Goal: Task Accomplishment & Management: Manage account settings

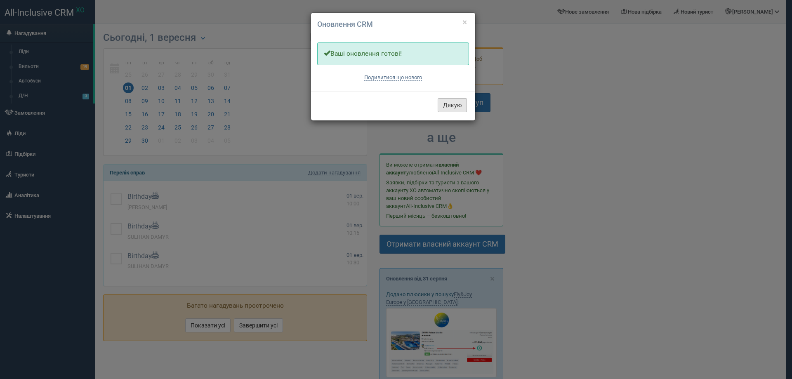
click at [448, 104] on button "Дякую" at bounding box center [452, 105] width 29 height 14
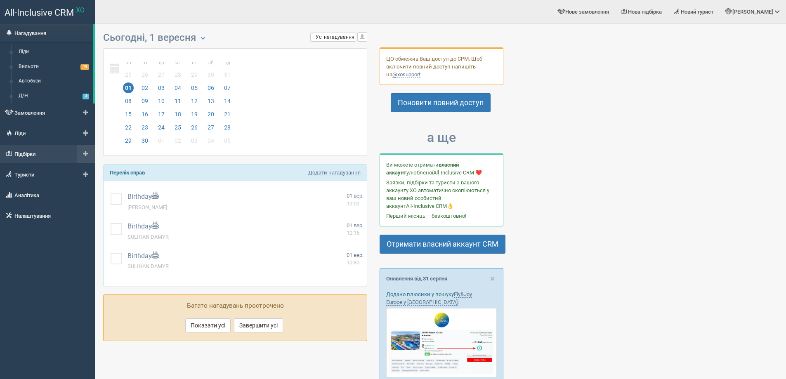
click at [48, 154] on link "Підбірки" at bounding box center [47, 154] width 95 height 18
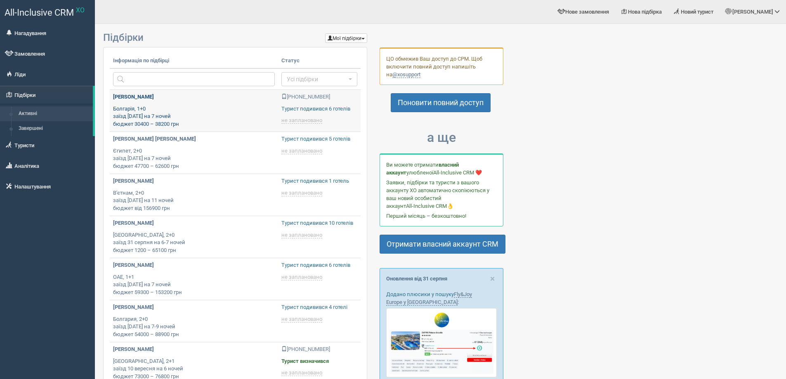
type input "2025-09-01 12:55"
type input "2025-09-01 23:35"
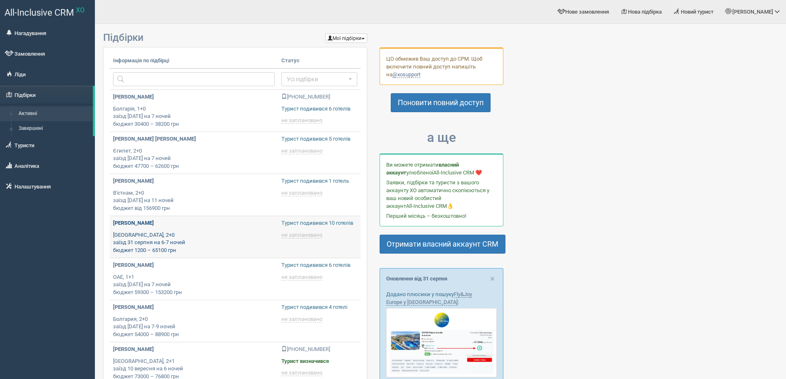
type input "[DATE] 18:45"
click at [230, 235] on p "Туреччина, 2+0 заїзд 31 серпня на 6-7 ночей бюджет 1200 – 65100 грн" at bounding box center [194, 242] width 162 height 23
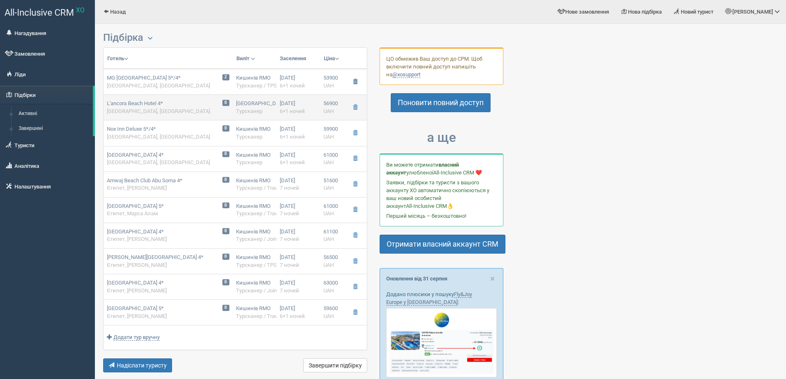
drag, startPoint x: 356, startPoint y: 79, endPoint x: 356, endPoint y: 97, distance: 18.2
click at [356, 80] on span "button" at bounding box center [355, 81] width 5 height 5
click at [353, 111] on button "button" at bounding box center [355, 107] width 14 height 12
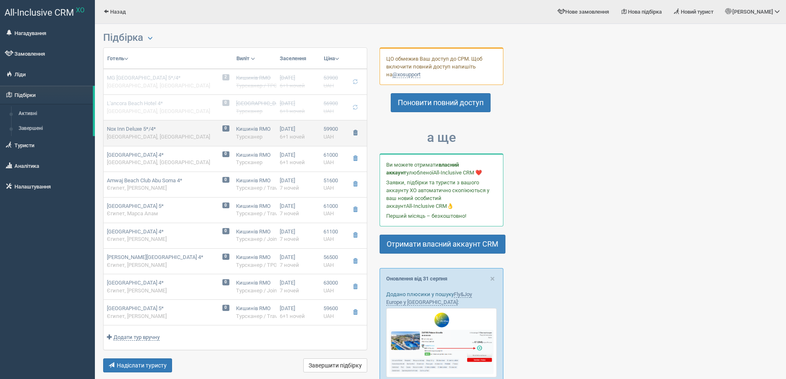
click at [355, 131] on span "button" at bounding box center [355, 132] width 5 height 5
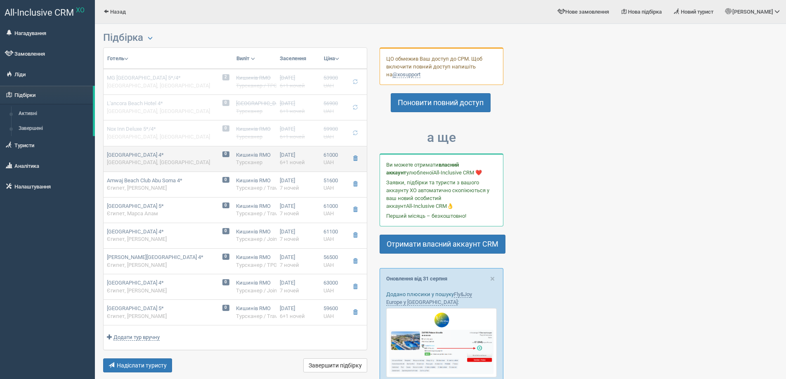
click at [357, 152] on td at bounding box center [356, 159] width 22 height 26
click at [356, 160] on span "button" at bounding box center [355, 158] width 5 height 5
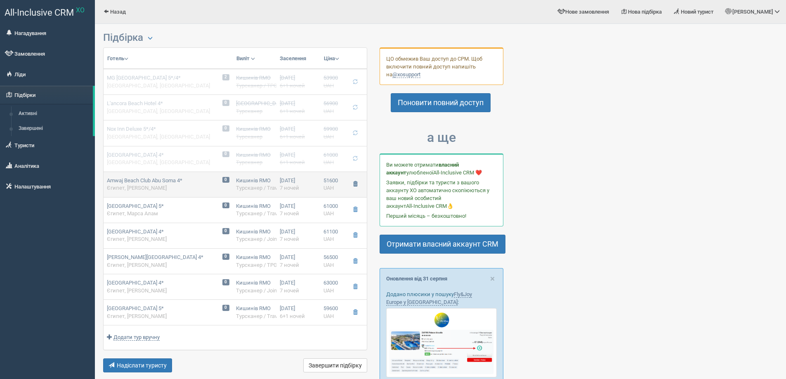
click at [355, 182] on span "button" at bounding box center [355, 183] width 5 height 5
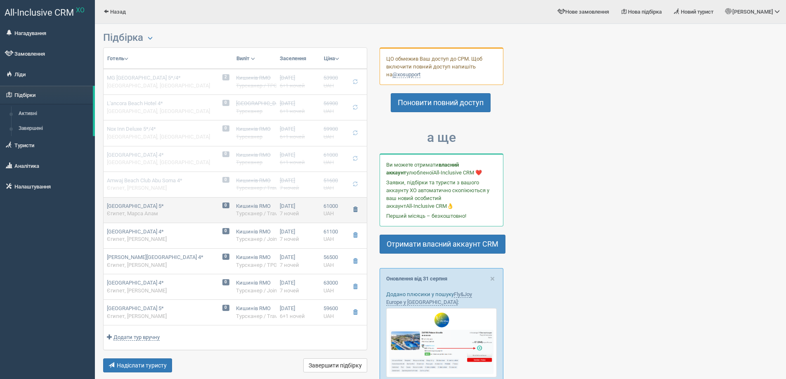
click at [351, 205] on button "button" at bounding box center [355, 210] width 14 height 12
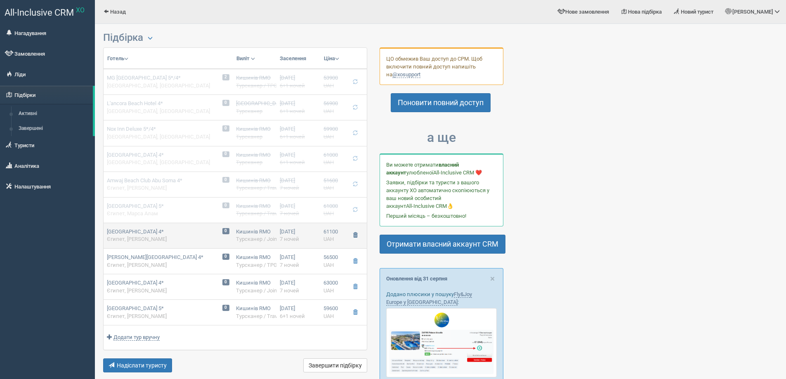
click at [354, 235] on span "button" at bounding box center [355, 235] width 5 height 5
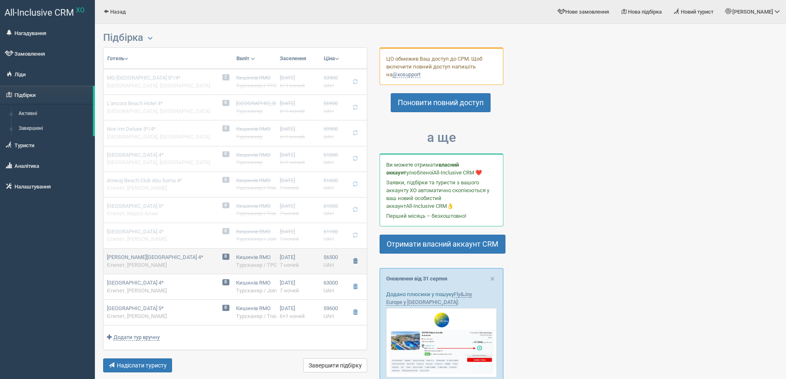
click at [357, 262] on span "button" at bounding box center [355, 261] width 5 height 5
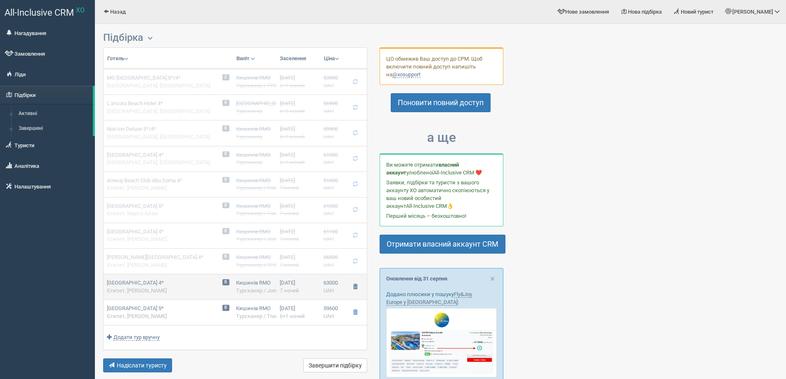
click at [354, 288] on span "button" at bounding box center [355, 286] width 5 height 5
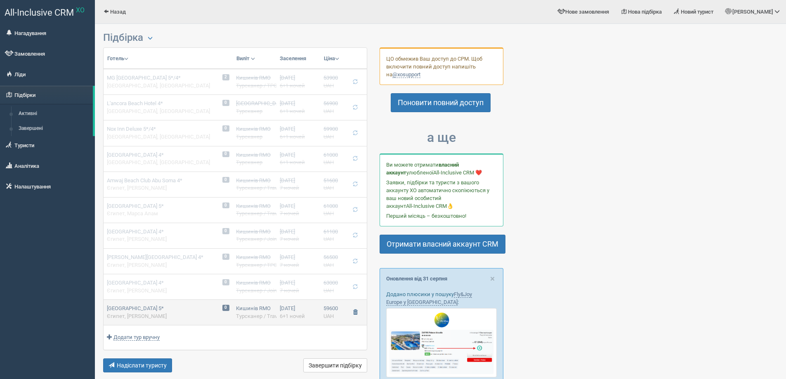
click at [352, 311] on button "button" at bounding box center [355, 312] width 14 height 12
